Goal: Information Seeking & Learning: Check status

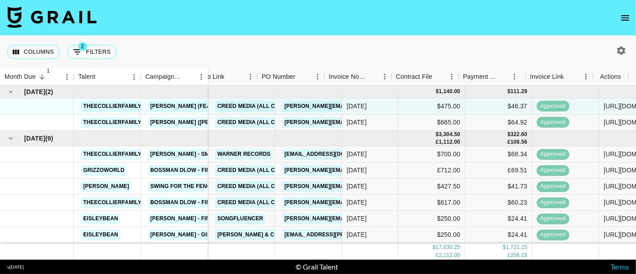
scroll to position [0, 409]
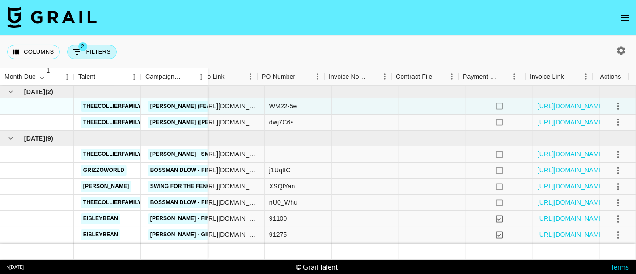
click at [81, 53] on icon "Show filters" at bounding box center [77, 52] width 11 height 11
select select "status"
select select "not"
select select "declined"
select select "status"
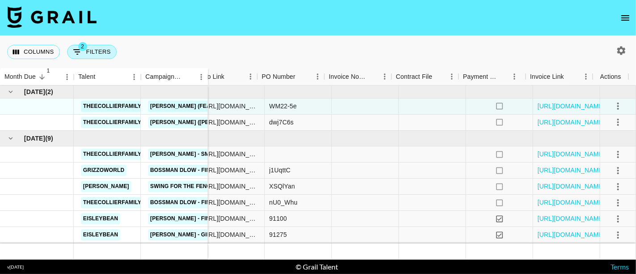
select select "not"
select select "cancelled"
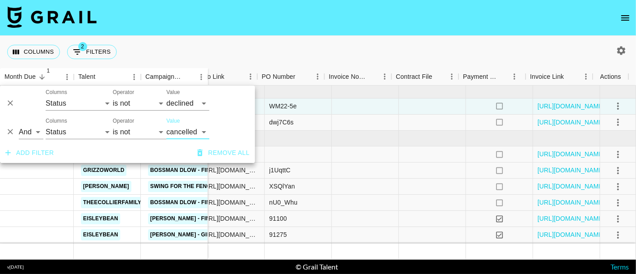
click at [35, 153] on button "Add filter" at bounding box center [30, 153] width 56 height 17
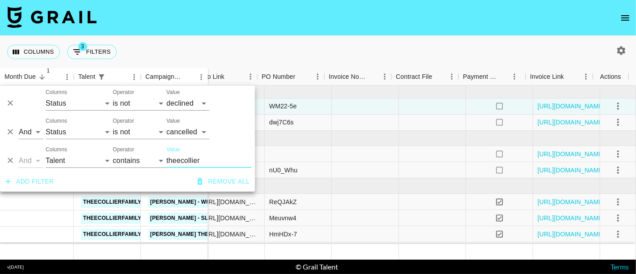
type input "theecollier"
click at [392, 13] on nav at bounding box center [318, 18] width 636 height 36
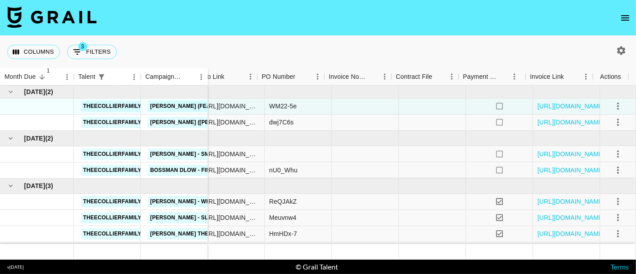
click at [625, 58] on div "Columns 3 Filters + Booking" at bounding box center [318, 52] width 636 height 32
click at [622, 52] on icon "button" at bounding box center [621, 50] width 9 height 9
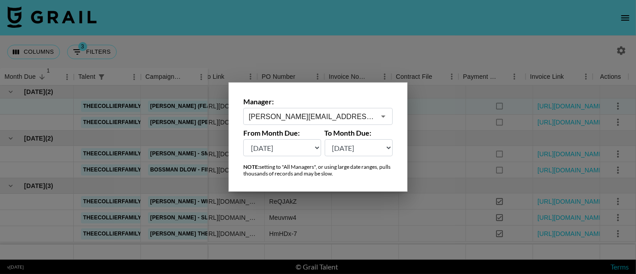
click at [312, 151] on select "[DATE] [DATE] '[DATE] May '[DATE] Mar '[DATE] Jan '[DATE] Nov '[DATE] Sep '[DAT…" at bounding box center [282, 147] width 78 height 17
select select "[DATE]"
click at [243, 139] on select "[DATE] [DATE] '[DATE] May '[DATE] Mar '[DATE] Jan '[DATE] Nov '[DATE] Sep '[DAT…" at bounding box center [282, 147] width 78 height 17
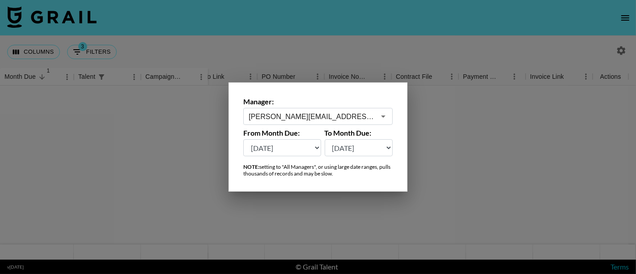
scroll to position [0, 401]
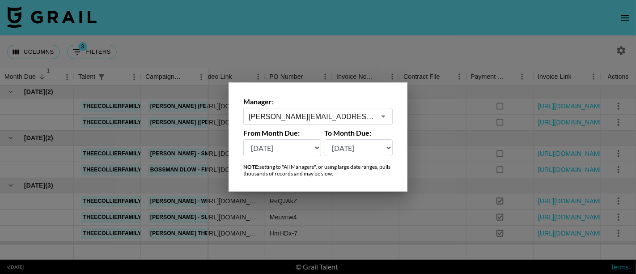
click at [323, 36] on div at bounding box center [318, 137] width 636 height 274
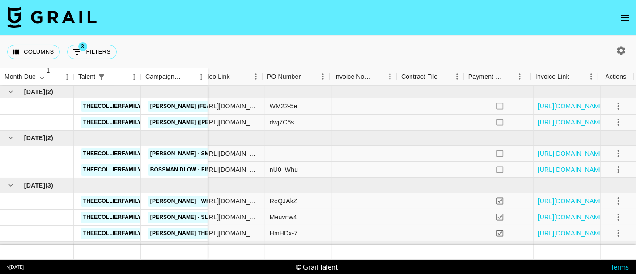
scroll to position [0, 409]
click at [27, 53] on button "Columns" at bounding box center [33, 52] width 53 height 14
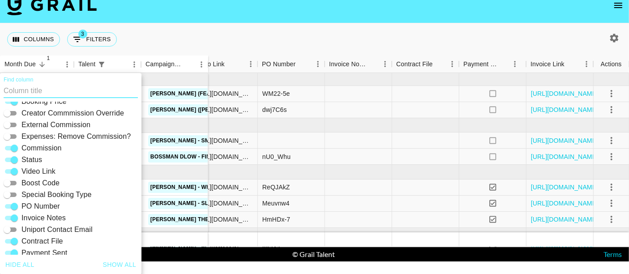
scroll to position [192, 0]
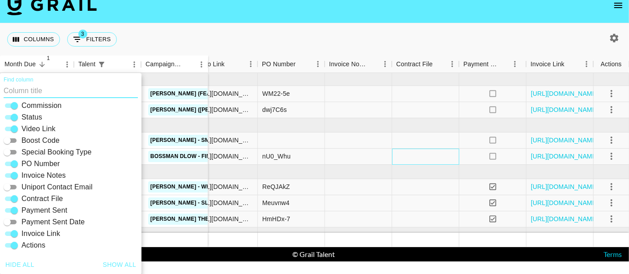
click at [451, 153] on div at bounding box center [425, 157] width 67 height 16
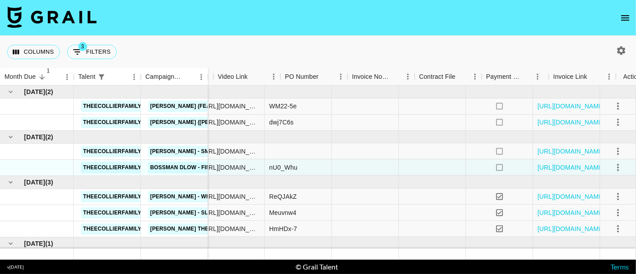
scroll to position [0, 409]
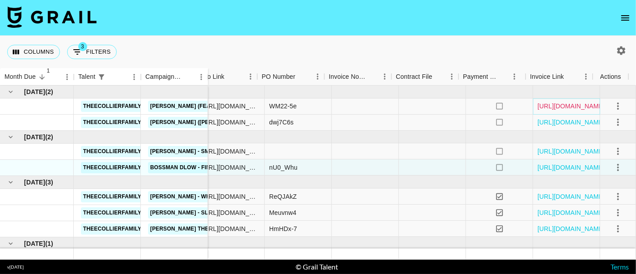
click at [568, 107] on link "[URL][DOMAIN_NAME]" at bounding box center [572, 106] width 68 height 9
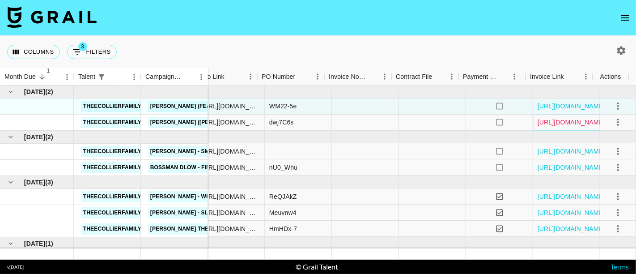
click at [567, 121] on link "[URL][DOMAIN_NAME]" at bounding box center [572, 122] width 68 height 9
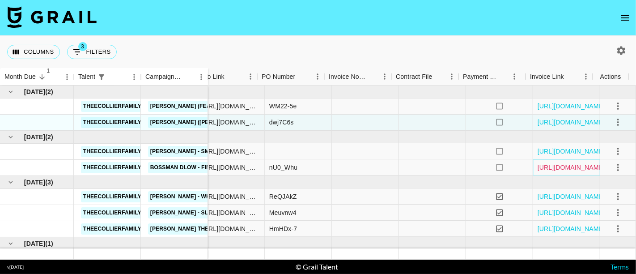
click at [563, 165] on link "[URL][DOMAIN_NAME]" at bounding box center [572, 167] width 68 height 9
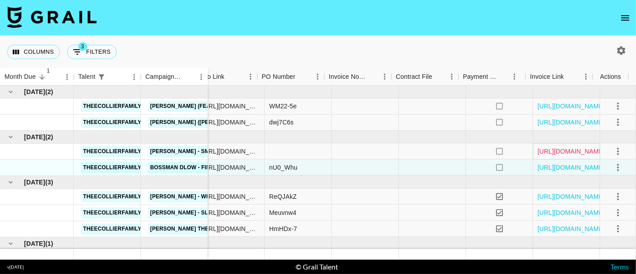
click at [565, 152] on link "[URL][DOMAIN_NAME]" at bounding box center [572, 151] width 68 height 9
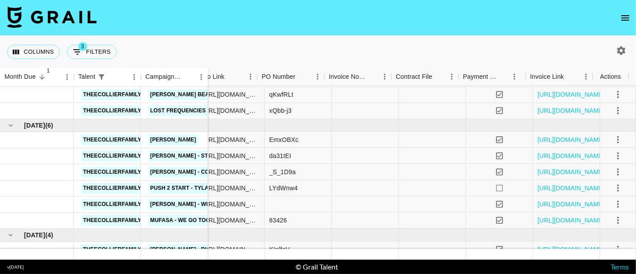
scroll to position [348, 409]
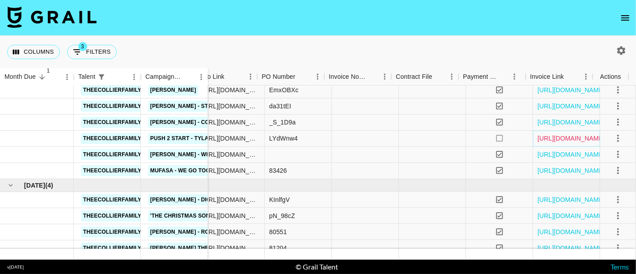
click at [565, 136] on link "[URL][DOMAIN_NAME]" at bounding box center [572, 138] width 68 height 9
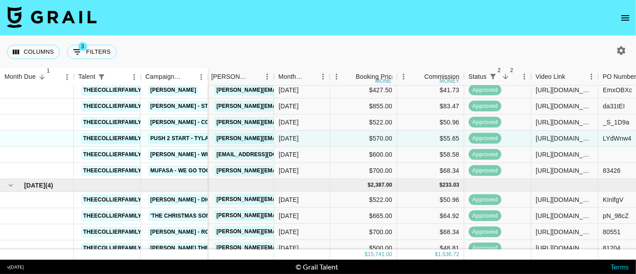
scroll to position [348, 68]
drag, startPoint x: 503, startPoint y: 37, endPoint x: 399, endPoint y: 2, distance: 110.4
click at [503, 37] on div "Columns 3 Filters + Booking" at bounding box center [318, 52] width 636 height 32
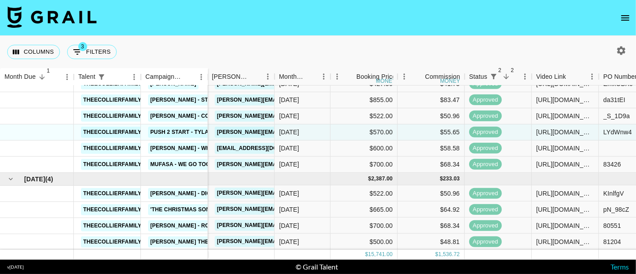
scroll to position [361, 68]
click at [517, 125] on div "approved" at bounding box center [498, 133] width 67 height 16
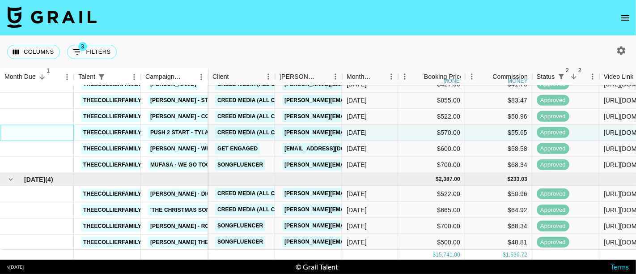
scroll to position [360, 0]
click at [34, 54] on button "Columns" at bounding box center [33, 52] width 53 height 14
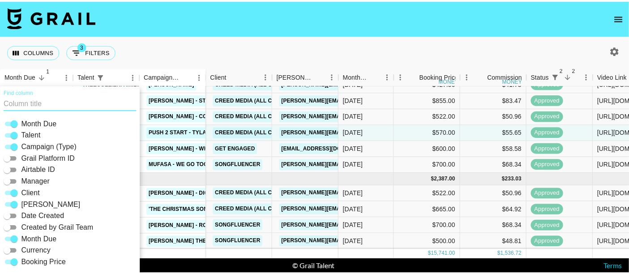
scroll to position [13, 0]
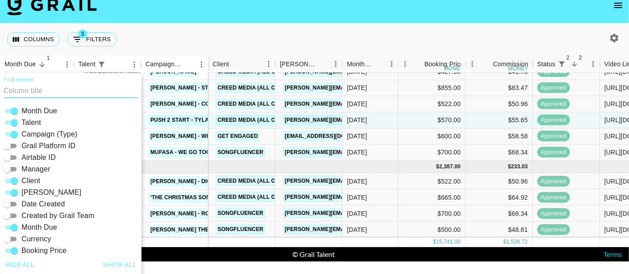
click at [15, 156] on input "Airtable ID" at bounding box center [7, 157] width 32 height 11
checkbox input "true"
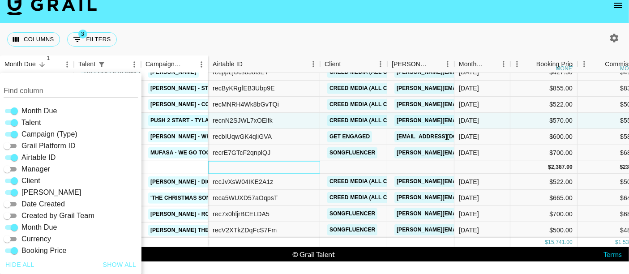
click at [228, 163] on div at bounding box center [264, 167] width 112 height 13
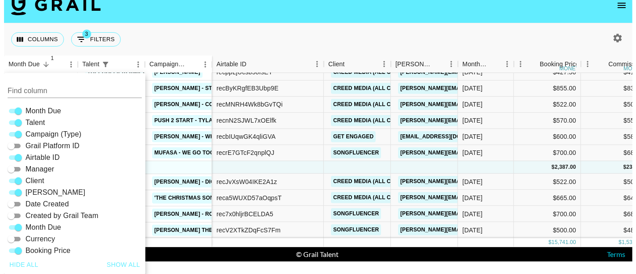
scroll to position [0, 0]
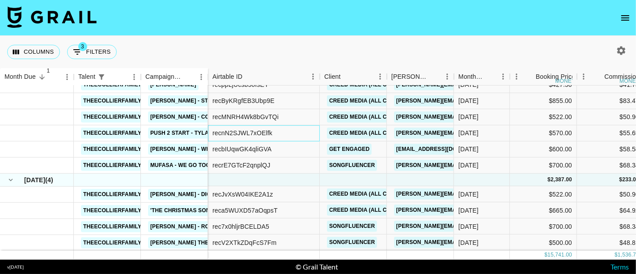
click at [227, 128] on div "recnN2SJWL7xOElfk" at bounding box center [243, 132] width 60 height 9
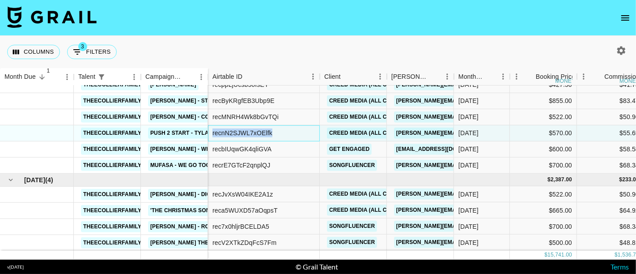
click at [227, 128] on div "recnN2SJWL7xOElfk" at bounding box center [243, 132] width 60 height 9
copy div "recnN2SJWL7xOElfk"
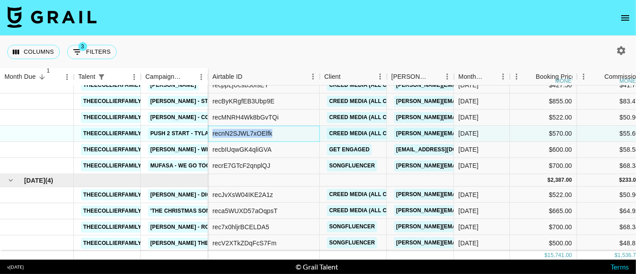
scroll to position [360, 0]
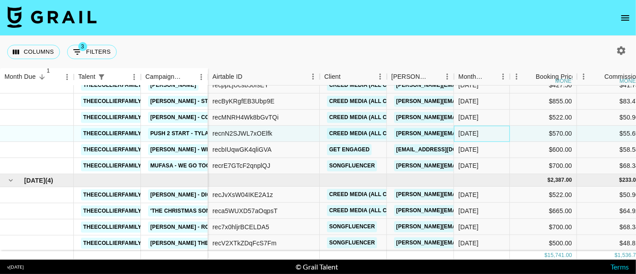
click at [490, 131] on div "[DATE]" at bounding box center [482, 134] width 56 height 16
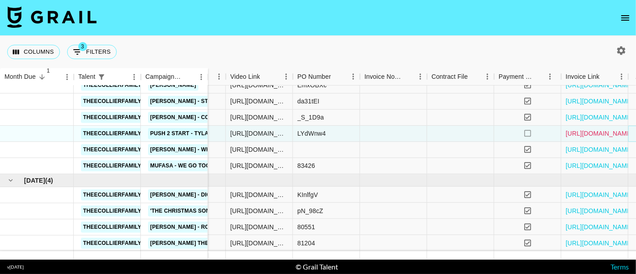
scroll to position [360, 521]
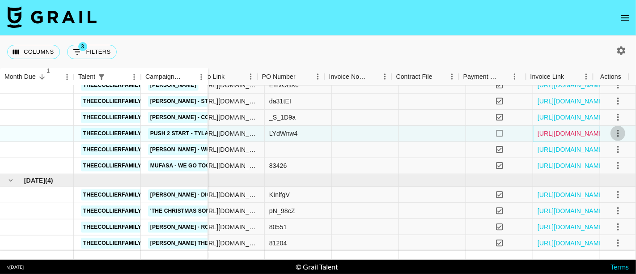
click at [576, 129] on link "[URL][DOMAIN_NAME]" at bounding box center [572, 133] width 68 height 9
